Goal: Find specific page/section: Find specific page/section

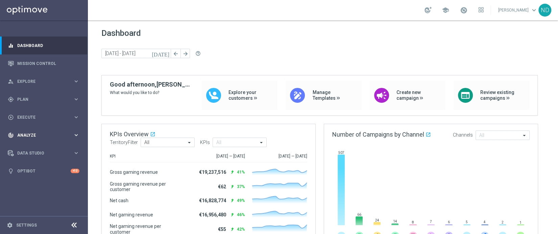
click at [59, 131] on div "track_changes Analyze keyboard_arrow_right" at bounding box center [43, 135] width 87 height 18
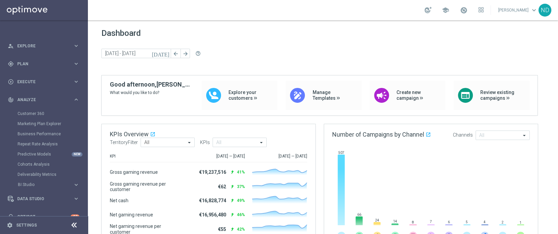
scroll to position [39, 0]
click at [49, 96] on span "Analyze" at bounding box center [45, 97] width 56 height 4
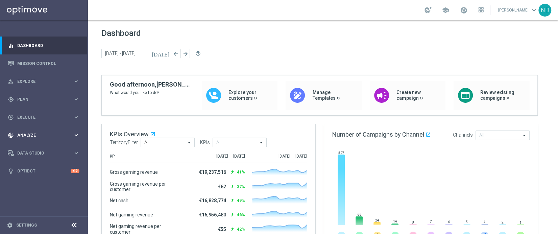
scroll to position [0, 0]
click at [45, 151] on span "Data Studio" at bounding box center [45, 153] width 56 height 4
click at [48, 130] on div "track_changes Analyze keyboard_arrow_right" at bounding box center [43, 135] width 87 height 18
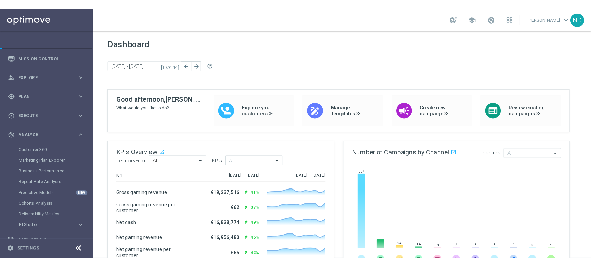
scroll to position [25, 0]
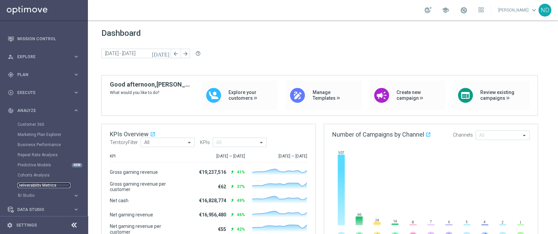
click at [44, 184] on link "Deliverability Metrics" at bounding box center [44, 185] width 53 height 5
